Goal: Transaction & Acquisition: Purchase product/service

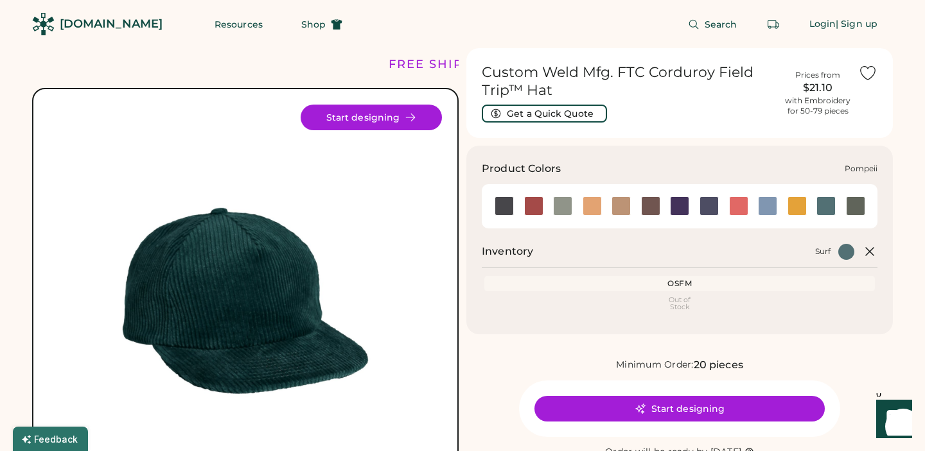
click at [739, 208] on div at bounding box center [738, 205] width 19 height 19
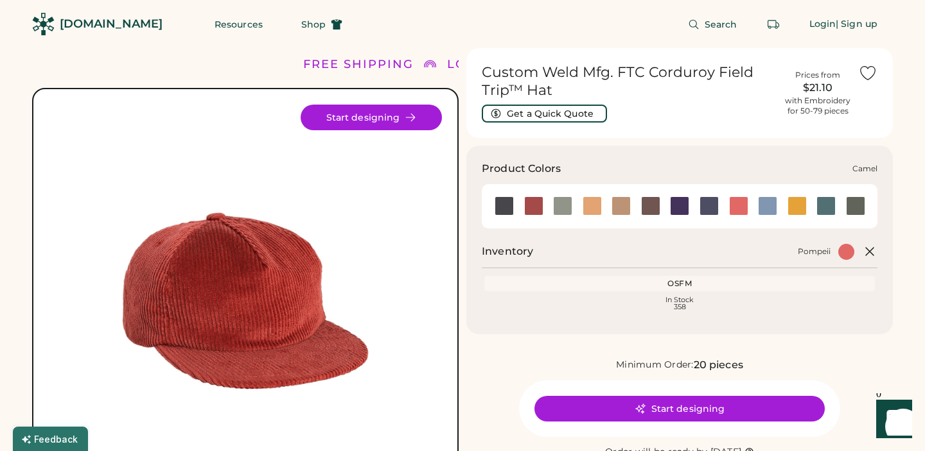
click at [596, 212] on div at bounding box center [591, 205] width 19 height 19
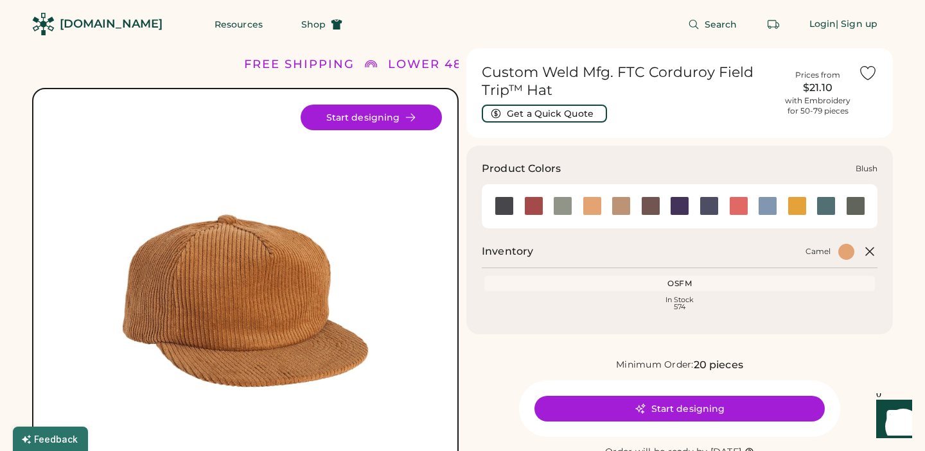
click at [534, 204] on div at bounding box center [533, 205] width 19 height 19
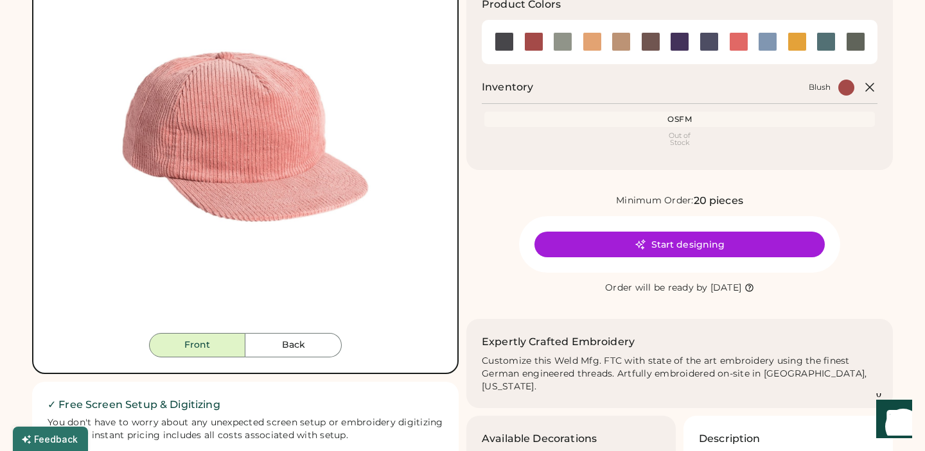
scroll to position [166, 0]
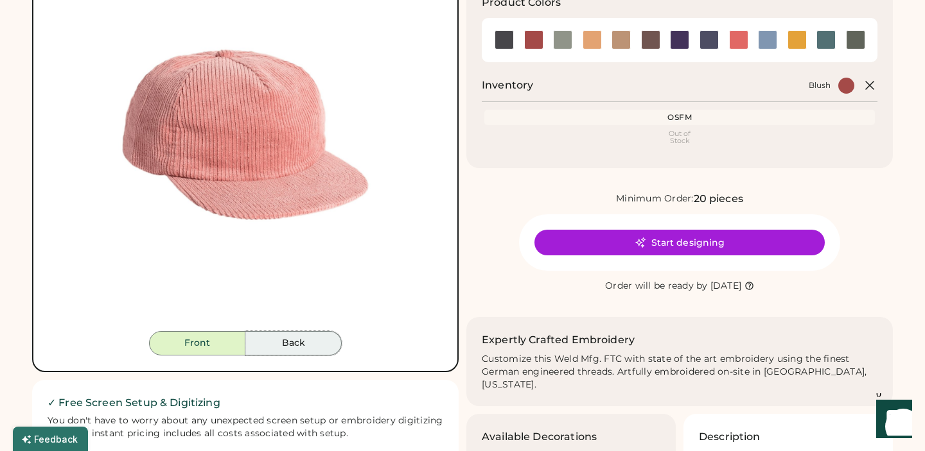
click at [301, 338] on button "Back" at bounding box center [293, 343] width 96 height 24
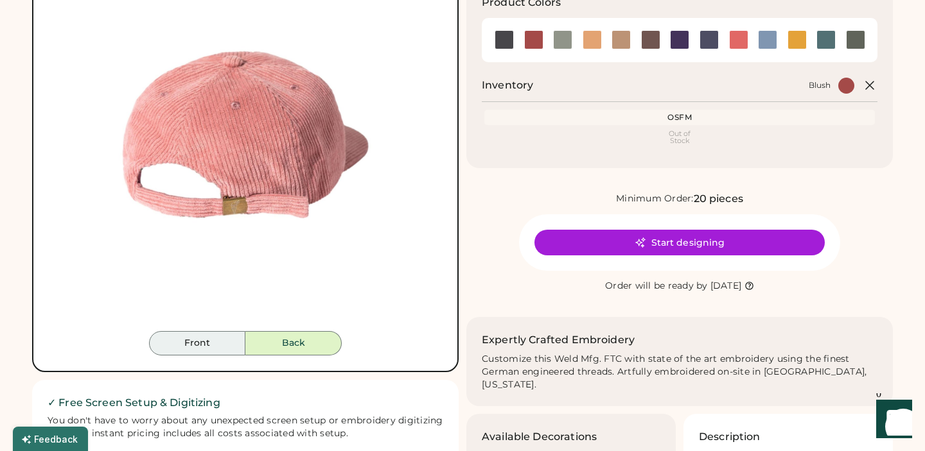
click at [223, 342] on button "Front" at bounding box center [197, 343] width 96 height 24
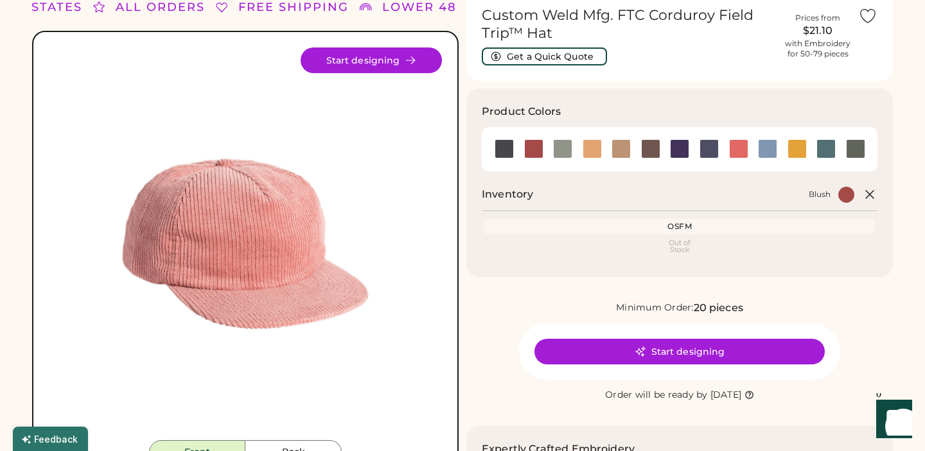
scroll to position [9, 0]
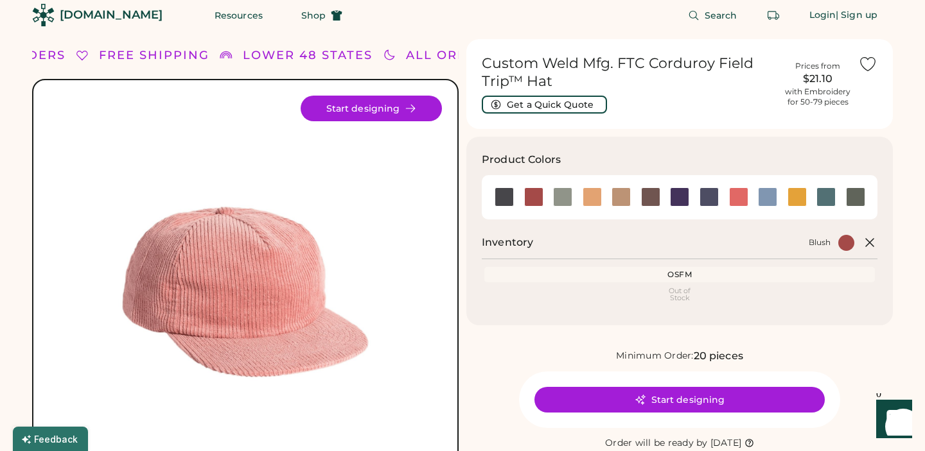
click at [573, 272] on div "OSFM" at bounding box center [679, 275] width 385 height 10
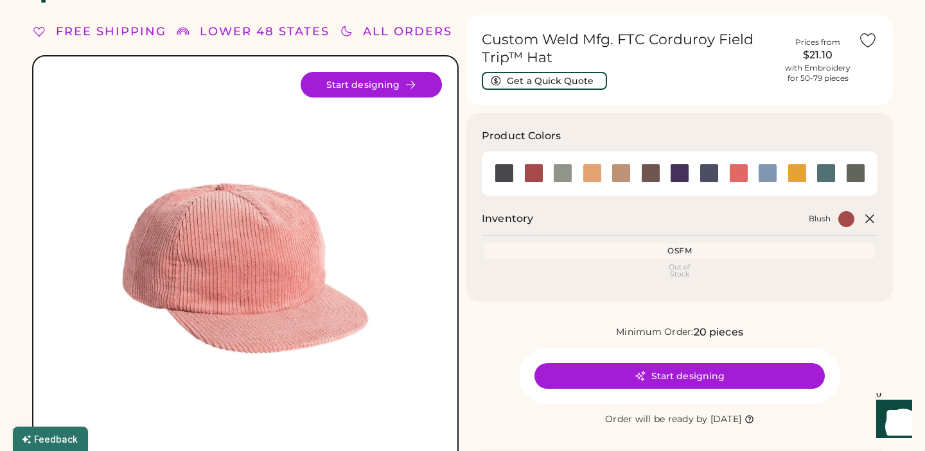
scroll to position [41, 0]
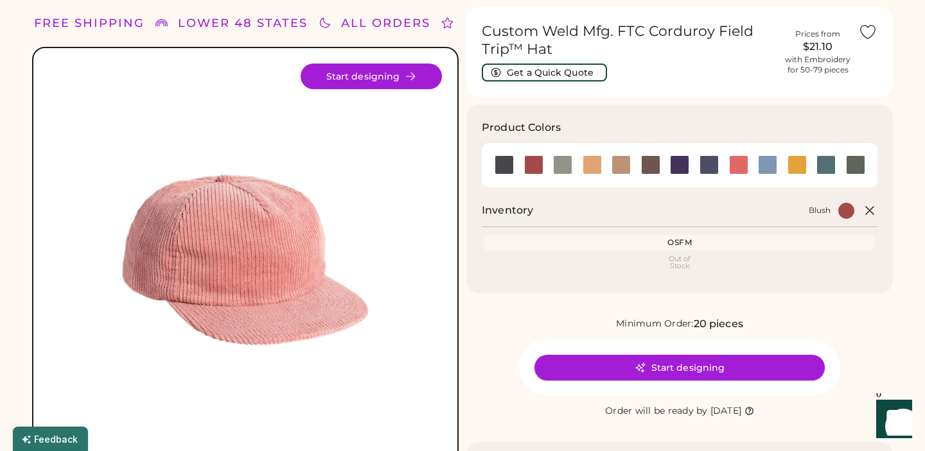
click at [604, 366] on button "Start designing" at bounding box center [679, 368] width 290 height 26
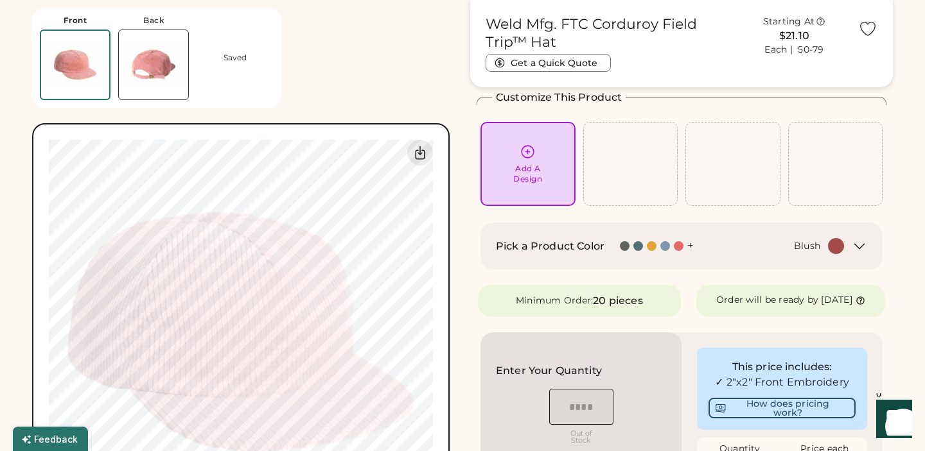
scroll to position [67, 0]
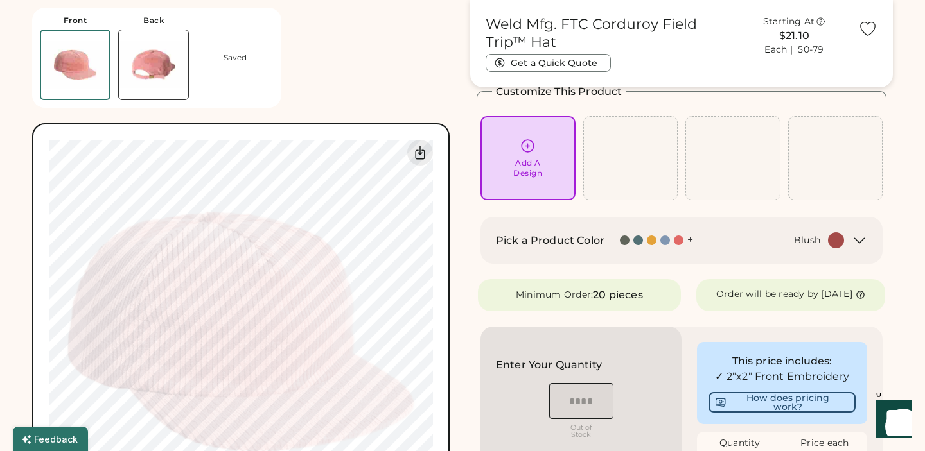
click at [534, 150] on icon at bounding box center [527, 146] width 16 height 16
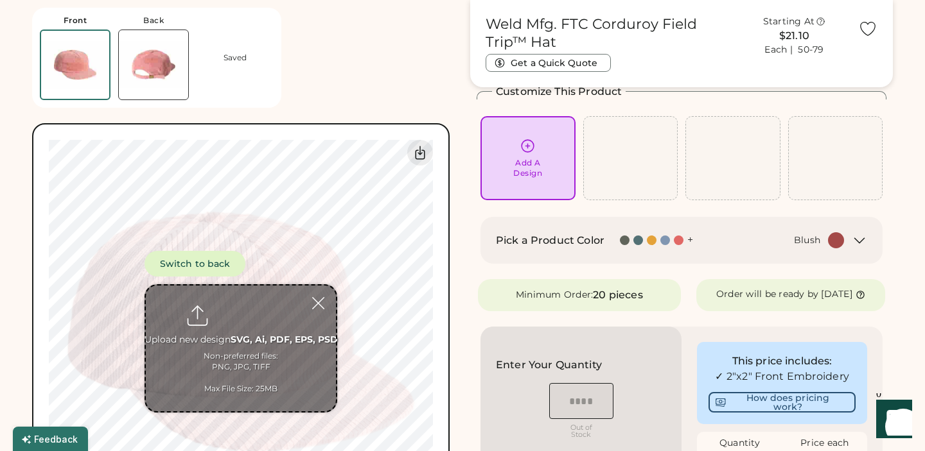
click at [243, 333] on input "file" at bounding box center [241, 349] width 190 height 126
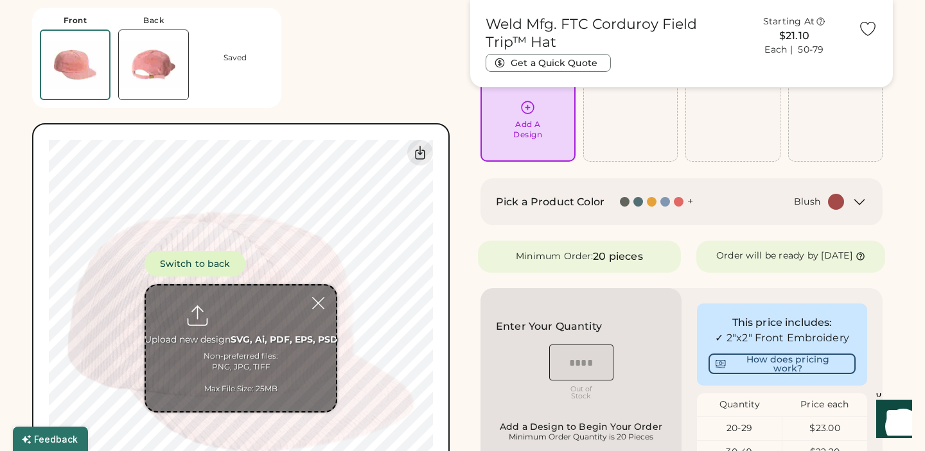
scroll to position [107, 0]
type input "**********"
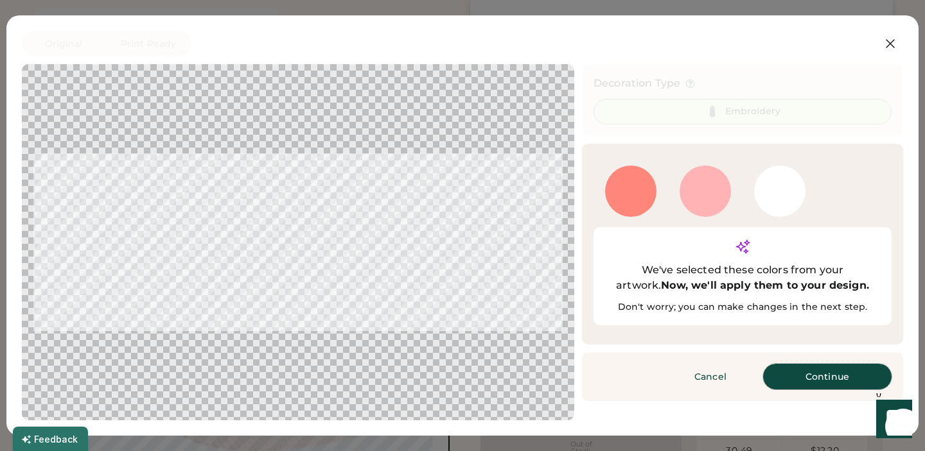
click at [801, 364] on button "Continue" at bounding box center [827, 377] width 128 height 26
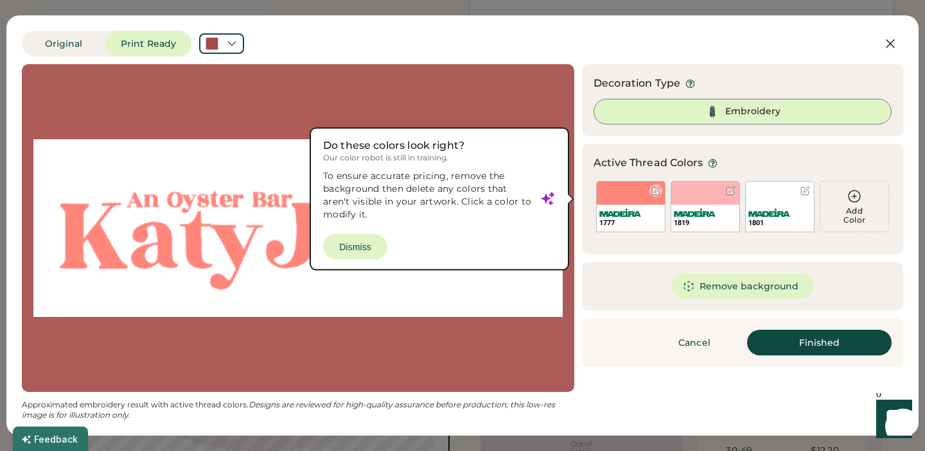
click at [634, 202] on div "1777" at bounding box center [630, 206] width 69 height 51
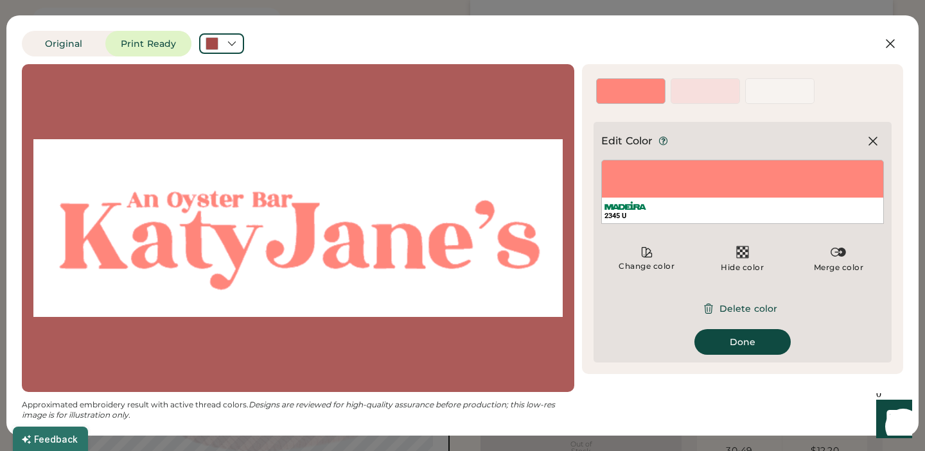
click at [491, 154] on div at bounding box center [297, 228] width 529 height 305
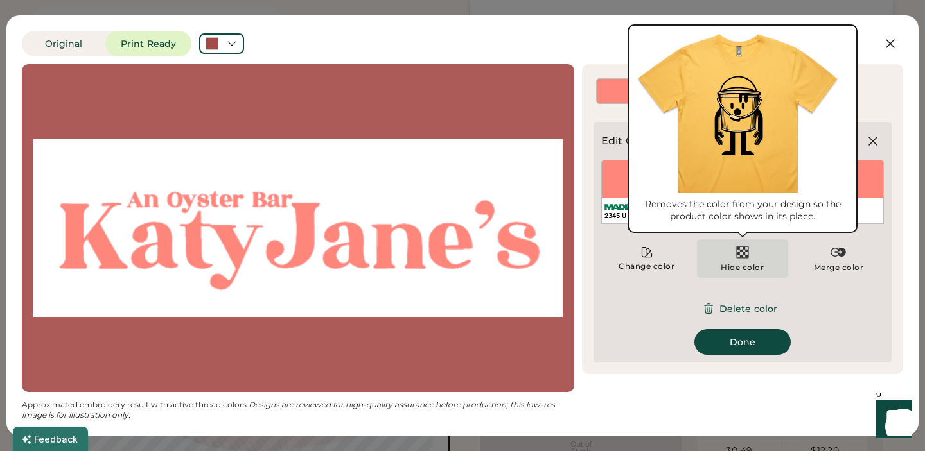
click at [741, 255] on img at bounding box center [741, 252] width 15 height 15
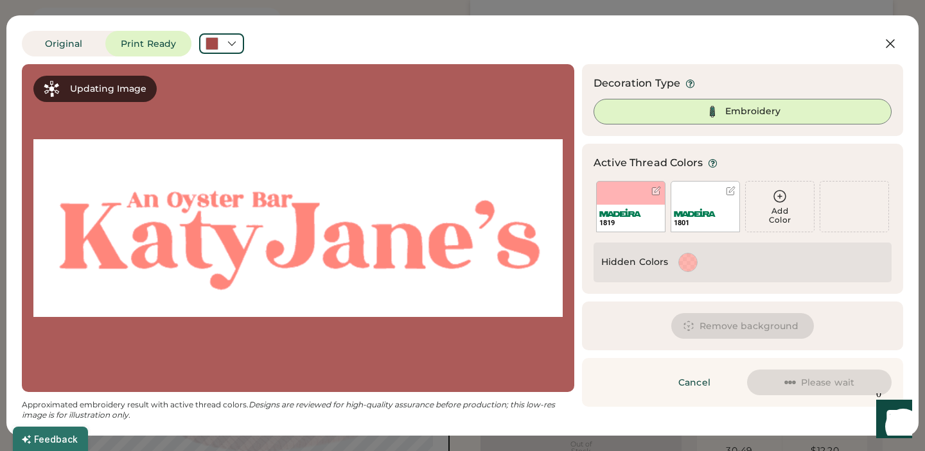
click at [701, 186] on div "1801" at bounding box center [704, 206] width 69 height 51
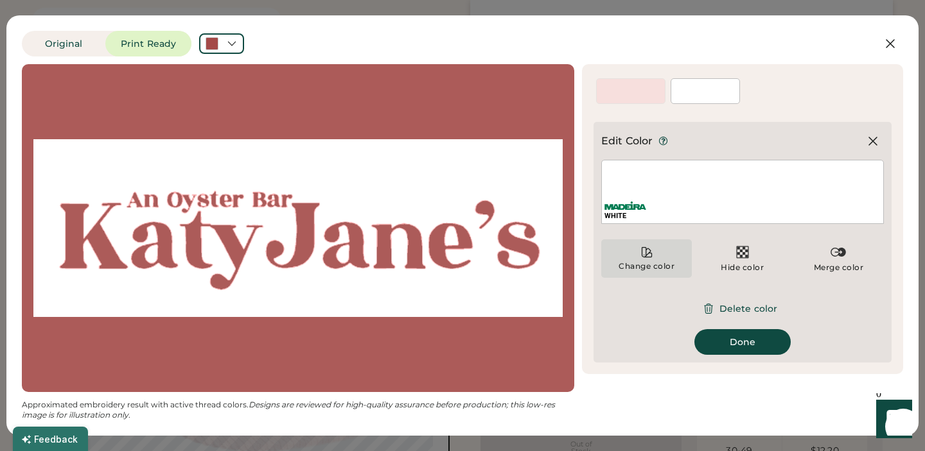
click at [647, 252] on icon at bounding box center [646, 252] width 13 height 13
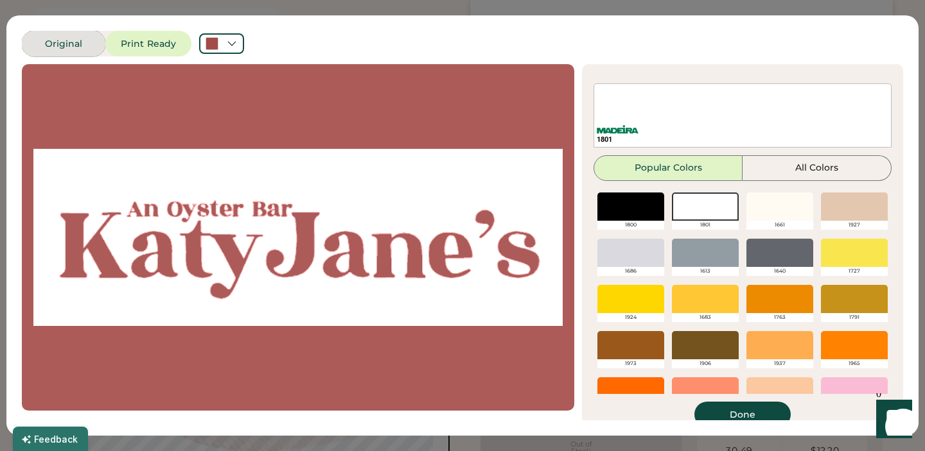
click at [46, 45] on button "Original" at bounding box center [63, 44] width 83 height 26
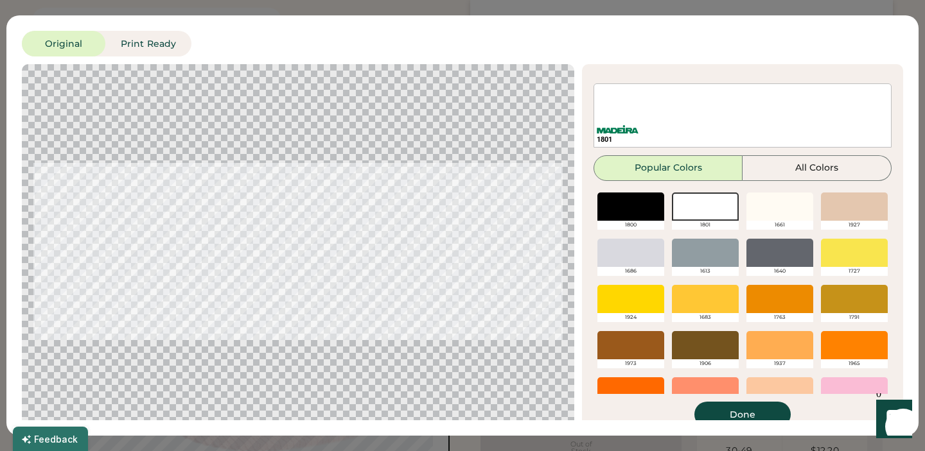
click at [526, 188] on div at bounding box center [297, 252] width 529 height 352
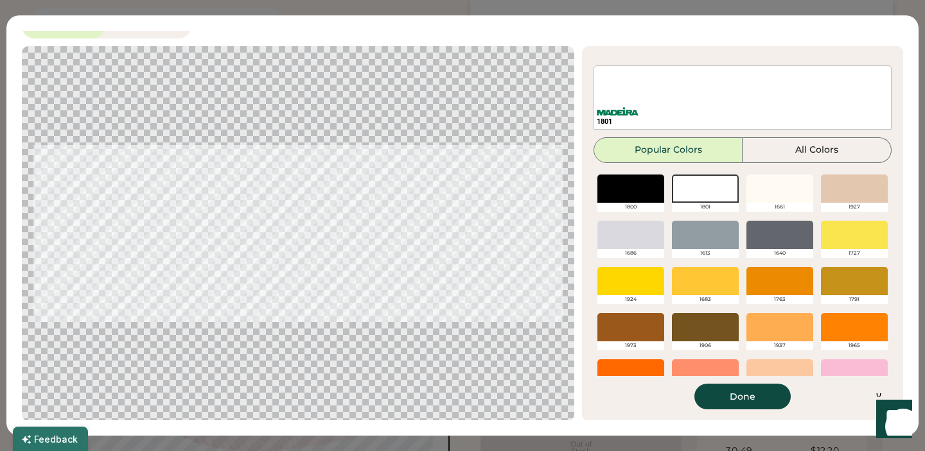
scroll to position [19, 0]
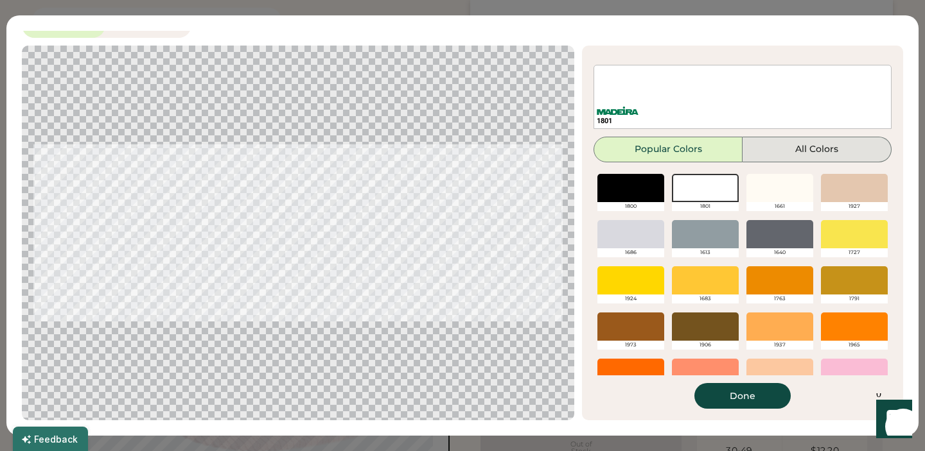
click at [770, 148] on button "All Colors" at bounding box center [816, 150] width 149 height 26
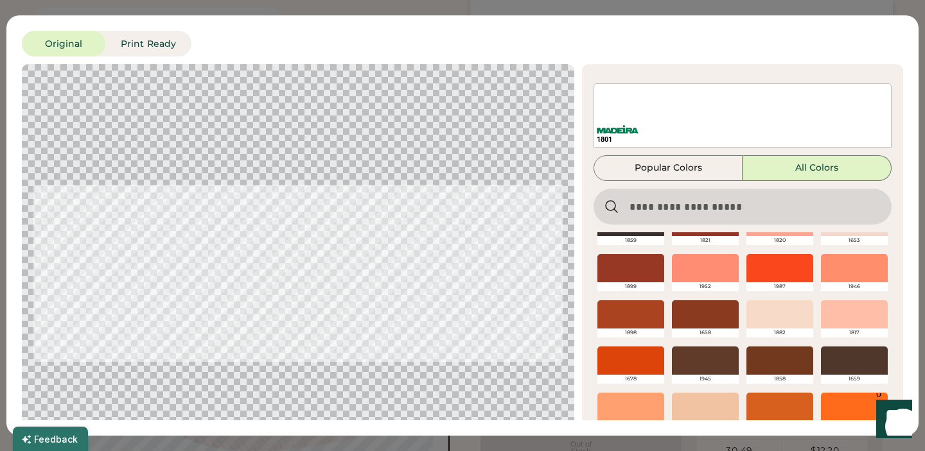
scroll to position [0, 0]
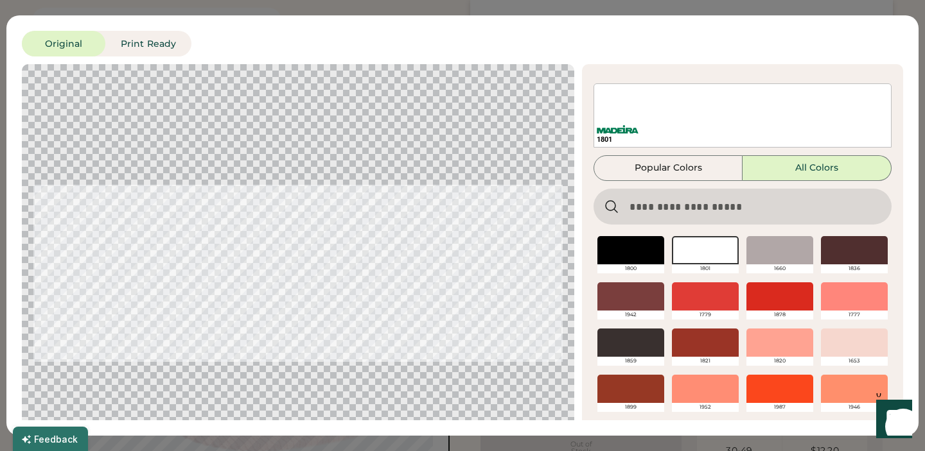
click at [867, 298] on div at bounding box center [854, 296] width 67 height 28
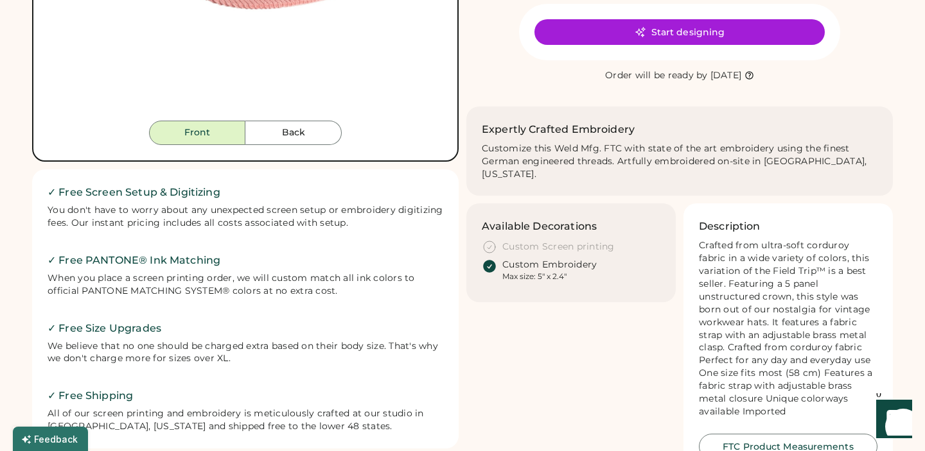
scroll to position [233, 0]
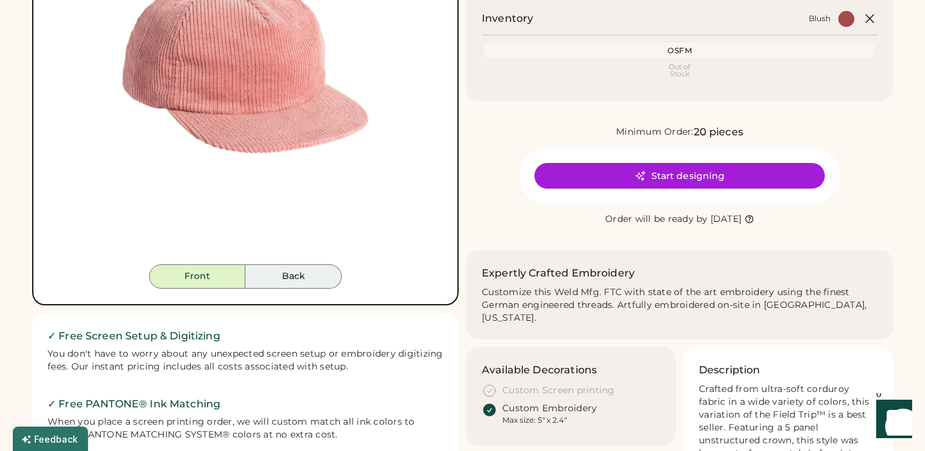
click at [300, 276] on button "Back" at bounding box center [293, 277] width 96 height 24
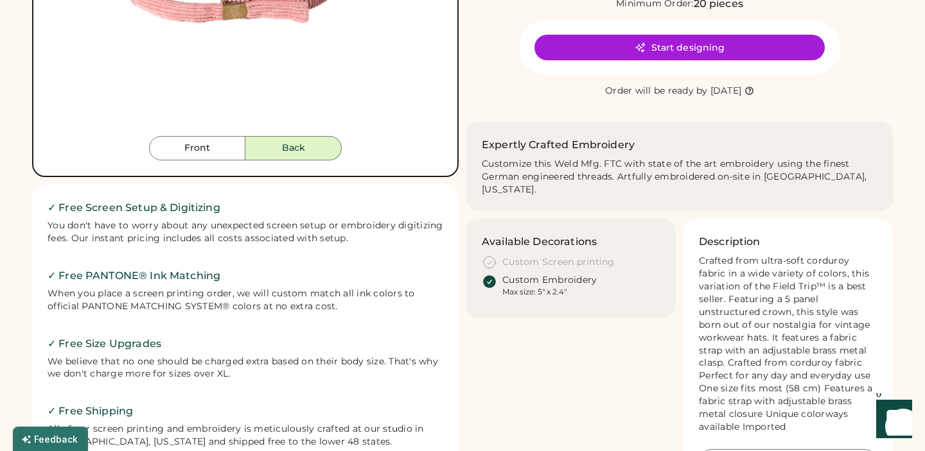
scroll to position [431, 0]
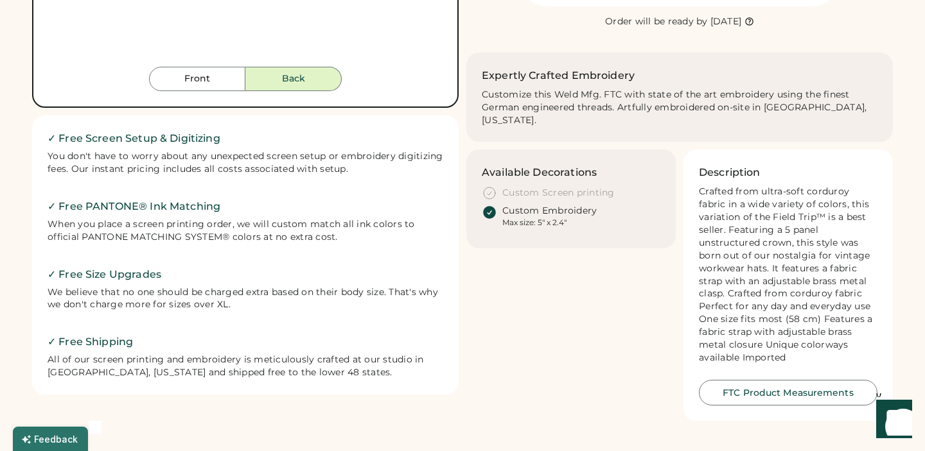
click at [892, 420] on icon "Launch Front Chat" at bounding box center [894, 418] width 36 height 36
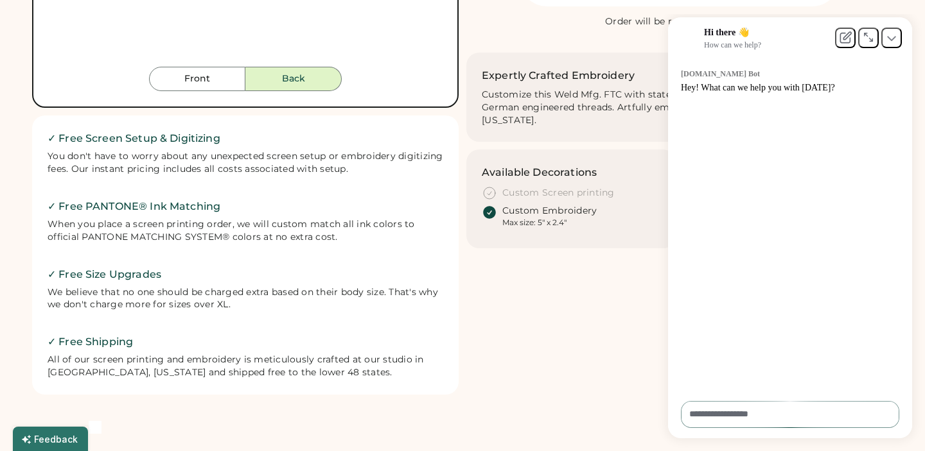
click at [740, 421] on textarea at bounding box center [789, 414] width 217 height 25
type textarea "**********"
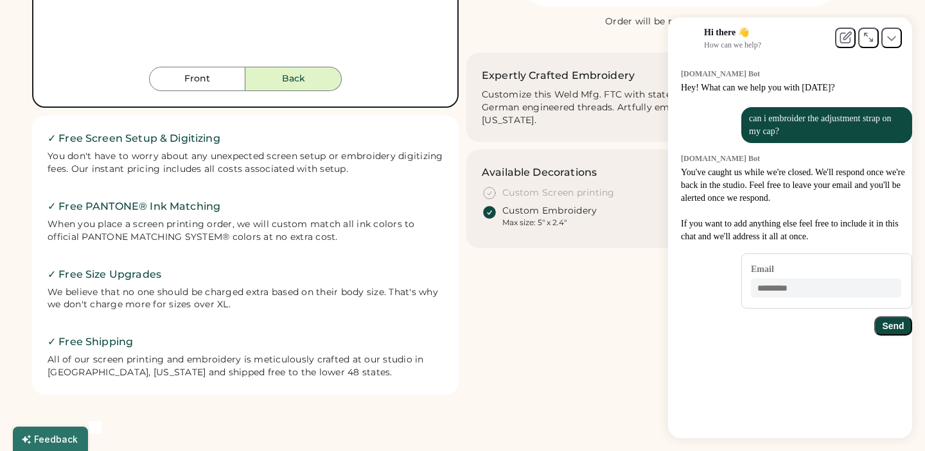
click at [778, 298] on input "email" at bounding box center [826, 288] width 150 height 19
type input "**********"
click at [882, 336] on button "Send" at bounding box center [893, 326] width 38 height 19
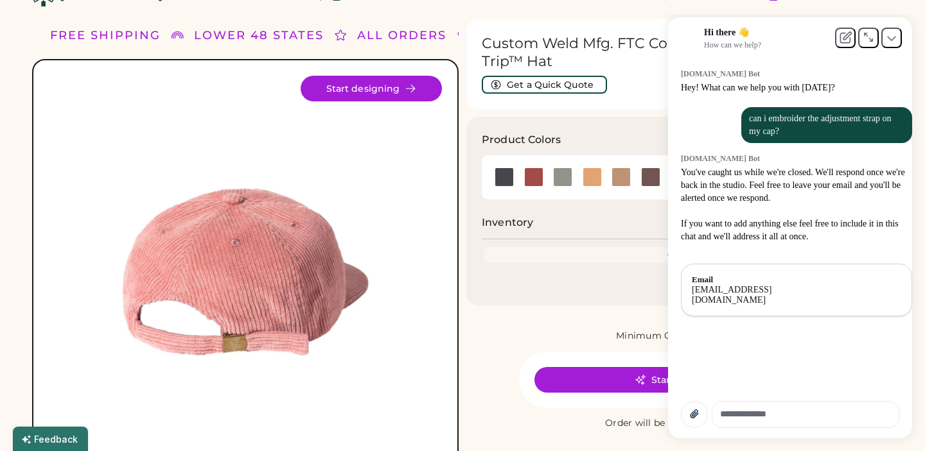
scroll to position [35, 0]
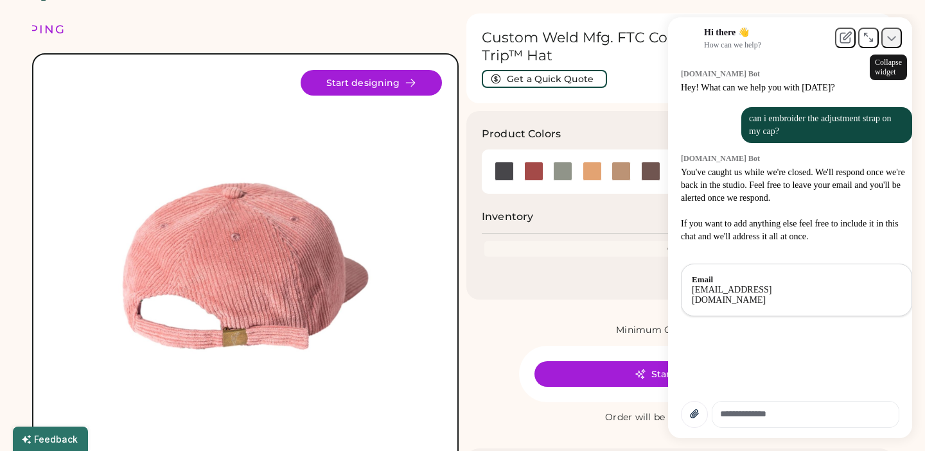
click at [891, 42] on icon at bounding box center [891, 37] width 9 height 9
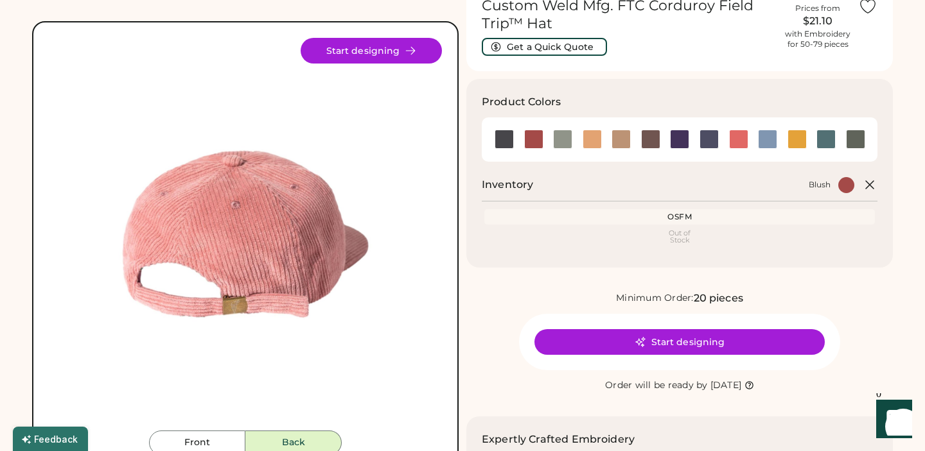
scroll to position [74, 0]
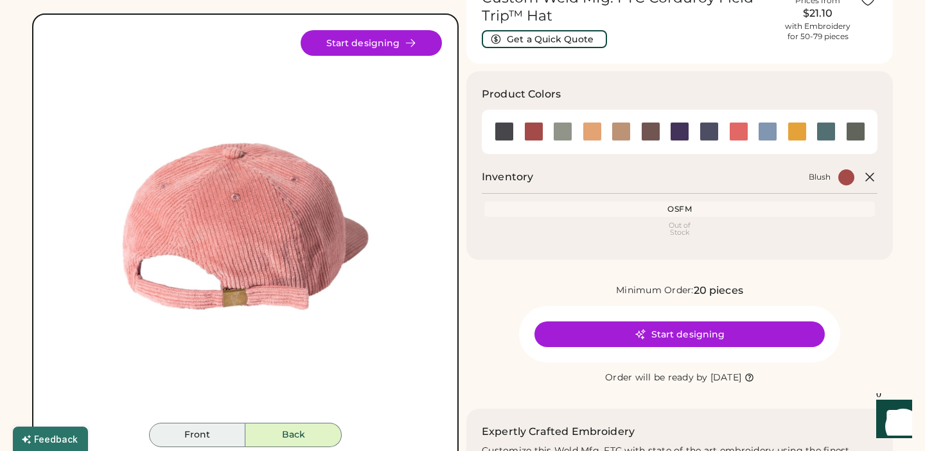
click at [220, 434] on button "Front" at bounding box center [197, 435] width 96 height 24
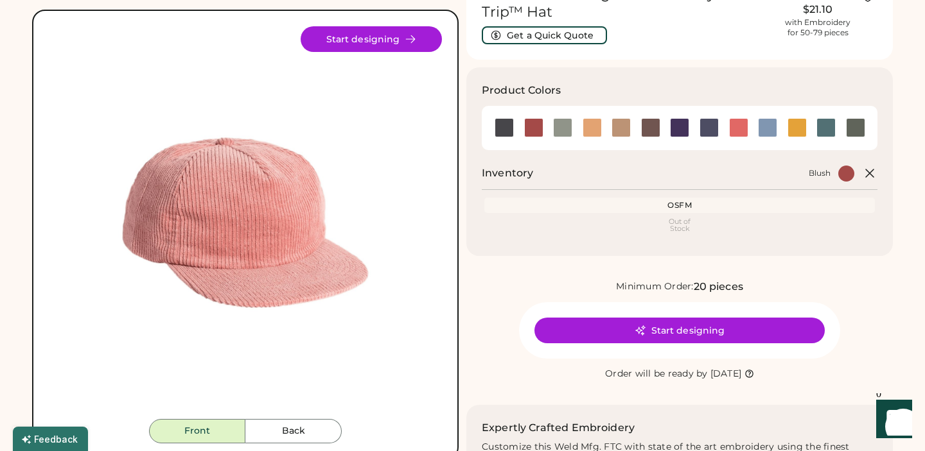
scroll to position [80, 0]
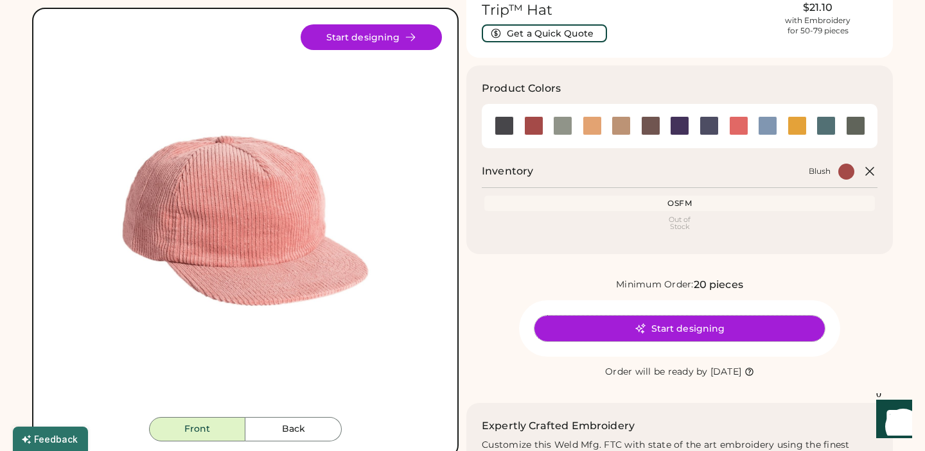
click at [656, 327] on button "Start designing" at bounding box center [679, 329] width 290 height 26
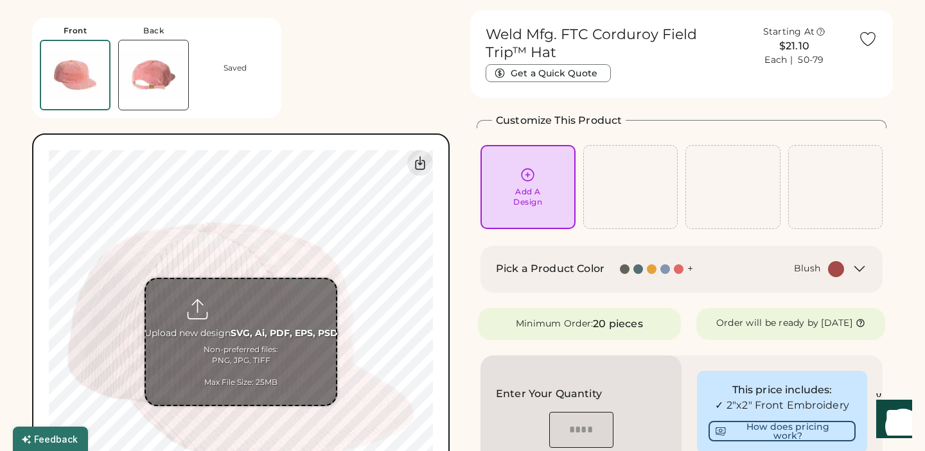
scroll to position [40, 0]
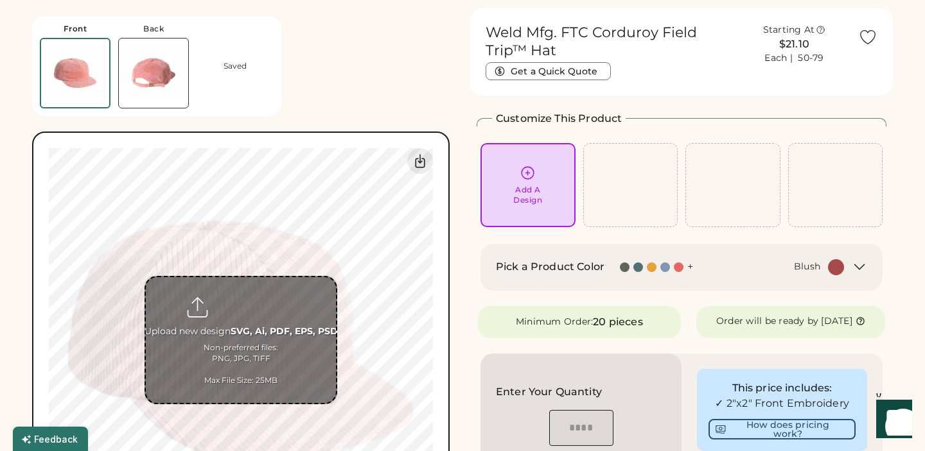
type input "**********"
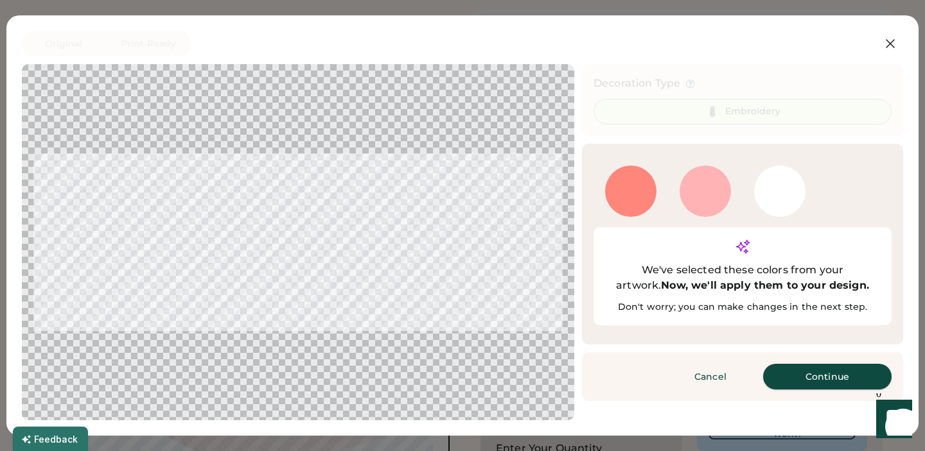
click at [831, 364] on button "Continue" at bounding box center [827, 377] width 128 height 26
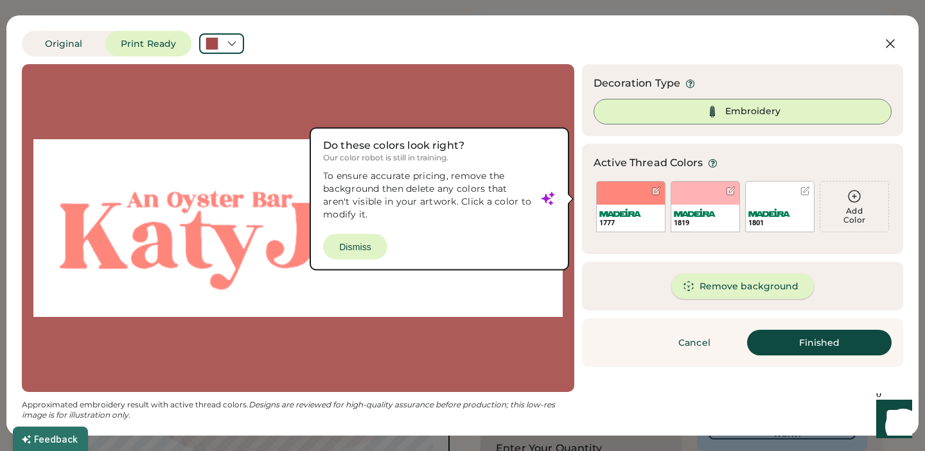
click at [729, 285] on button "Remove background" at bounding box center [742, 287] width 143 height 26
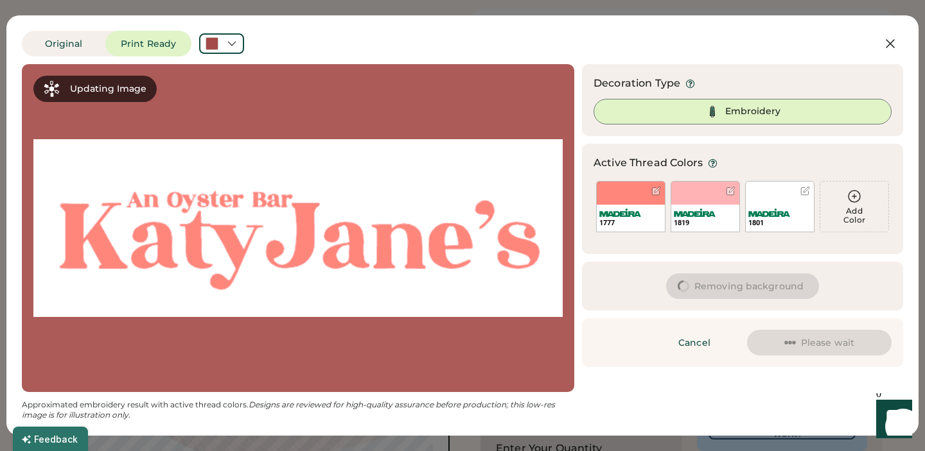
scroll to position [0, 0]
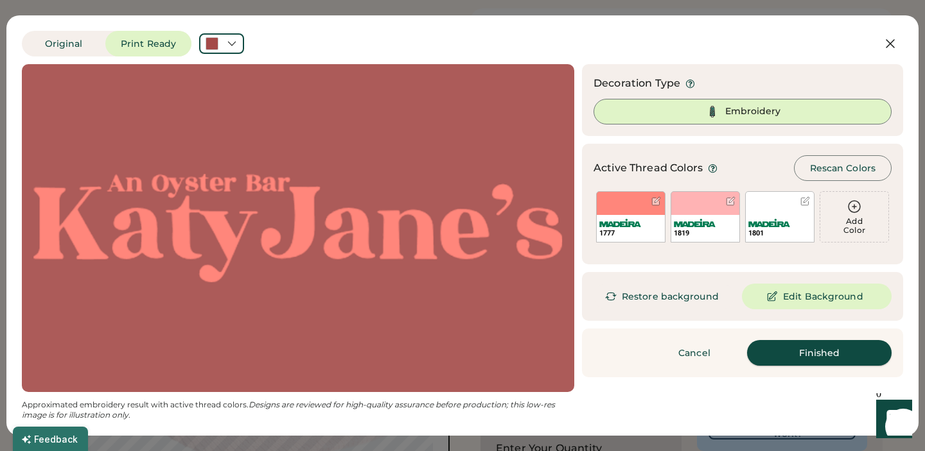
click at [815, 354] on button "Finished" at bounding box center [819, 353] width 144 height 26
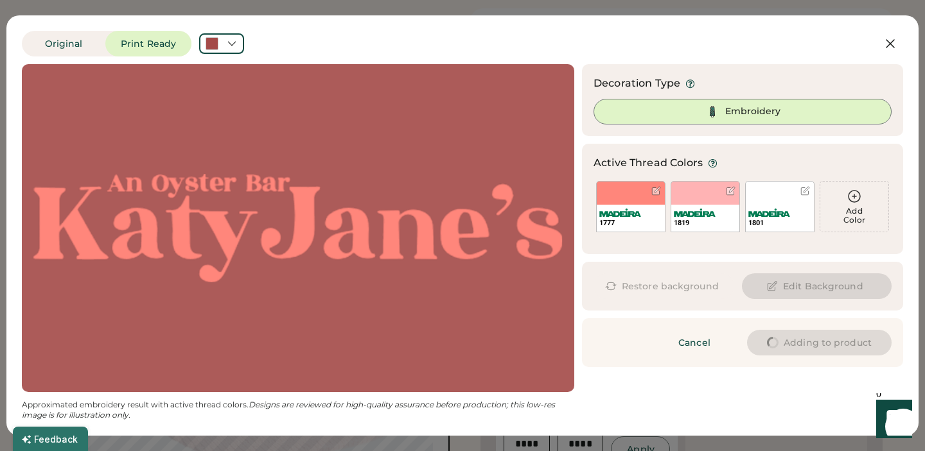
type input "****"
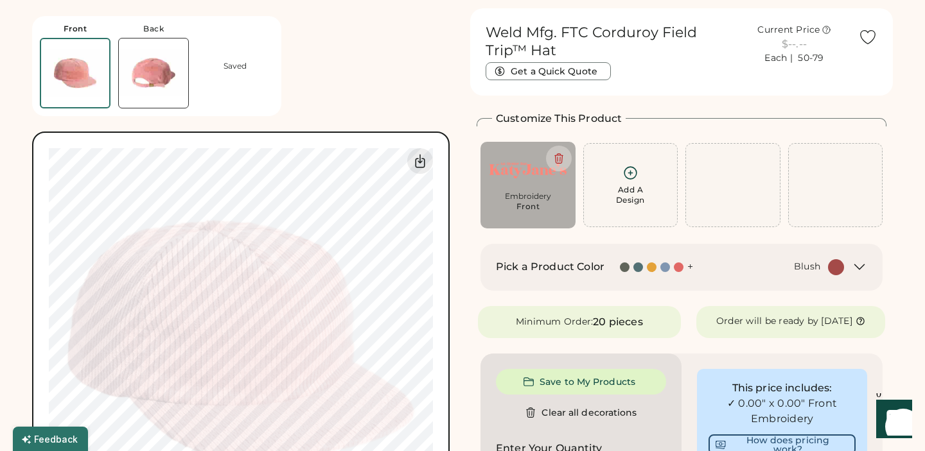
type input "****"
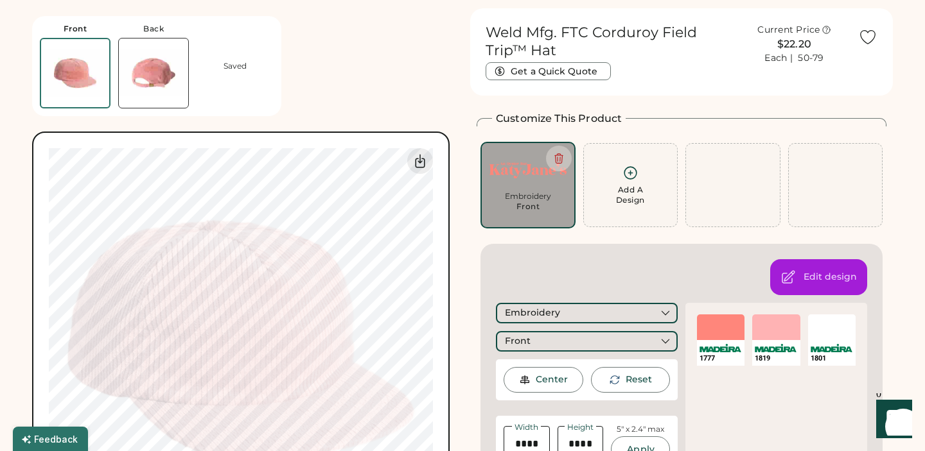
type input "****"
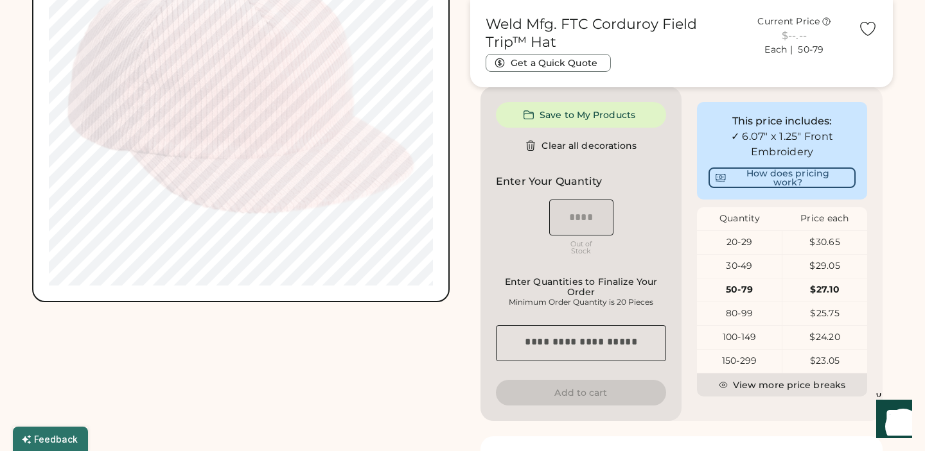
scroll to position [642, 0]
